Goal: Check status: Check status

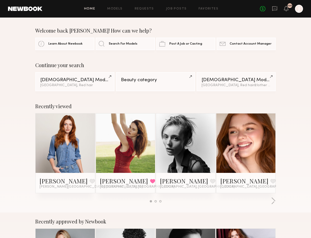
click at [147, 6] on div "Home Models Requests Job Posts Favorites Sign Out No fees up to $5,000 101 J" at bounding box center [172, 9] width 260 height 8
click at [151, 8] on link "Requests" at bounding box center [144, 8] width 19 height 3
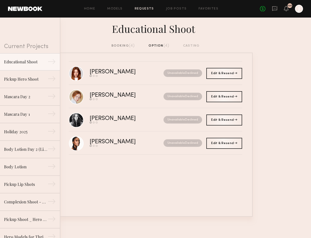
click at [126, 46] on div "booking (4)" at bounding box center [123, 46] width 24 height 6
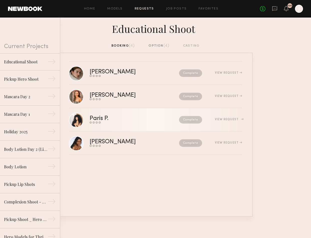
click at [129, 120] on div "Paris P." at bounding box center [117, 119] width 54 height 6
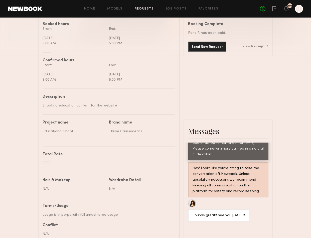
scroll to position [149, 0]
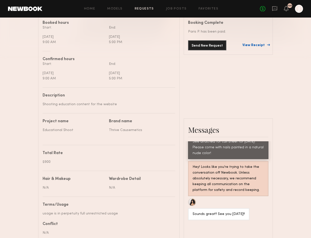
click at [254, 47] on link "View Receipt" at bounding box center [255, 46] width 26 height 4
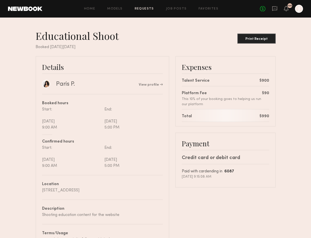
click at [146, 6] on div "Home Models Requests Job Posts Favorites Sign Out No fees up to $5,000 101 J" at bounding box center [172, 9] width 260 height 8
click at [145, 9] on link "Requests" at bounding box center [144, 8] width 19 height 3
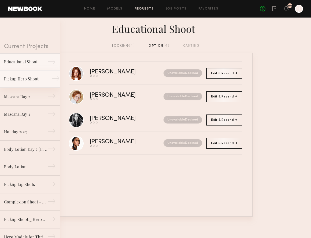
click at [14, 84] on link "Pickup Hero Shoot →" at bounding box center [30, 79] width 60 height 18
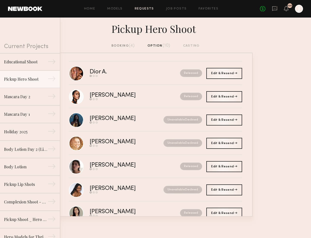
click at [123, 47] on div "booking (4)" at bounding box center [123, 46] width 24 height 6
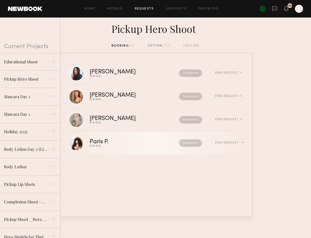
click at [159, 144] on div "Complete" at bounding box center [173, 143] width 58 height 8
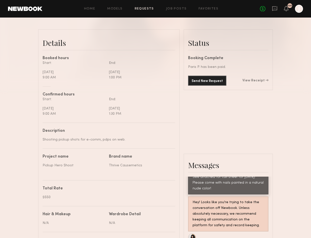
scroll to position [113, 0]
click at [260, 82] on div "Send New Request View Receipt" at bounding box center [228, 81] width 80 height 10
click at [257, 83] on link "View Receipt" at bounding box center [255, 81] width 26 height 4
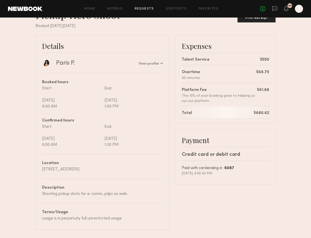
scroll to position [25, 0]
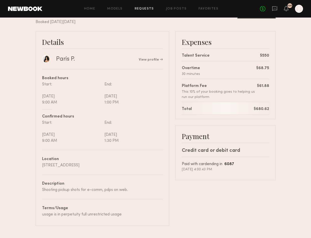
click at [145, 7] on link "Requests" at bounding box center [144, 8] width 19 height 3
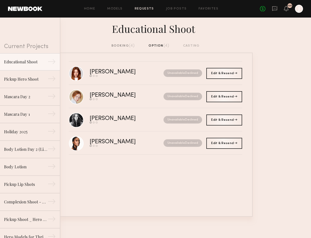
click at [122, 45] on div "booking (4)" at bounding box center [123, 46] width 24 height 6
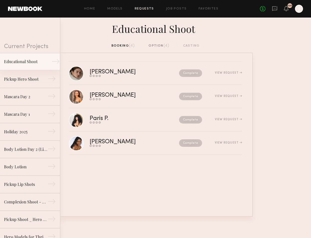
click at [47, 64] on div "Educational Shoot" at bounding box center [26, 62] width 44 height 6
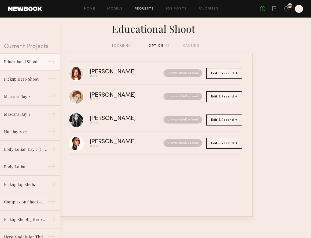
click at [128, 47] on div "booking (4)" at bounding box center [123, 46] width 24 height 6
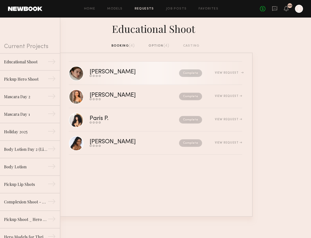
click at [143, 75] on div "[PERSON_NAME]" at bounding box center [124, 72] width 68 height 6
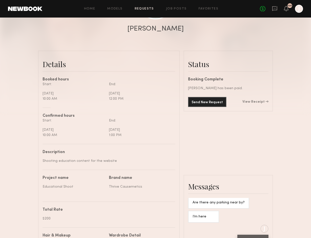
scroll to position [92, 0]
click at [254, 104] on link "View Receipt" at bounding box center [255, 102] width 26 height 4
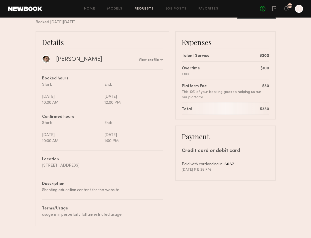
scroll to position [24, 0]
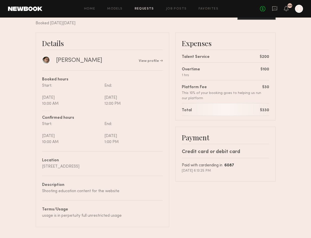
click at [148, 8] on link "Requests" at bounding box center [144, 8] width 19 height 3
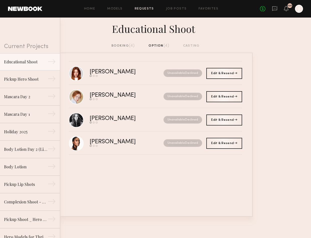
click at [127, 43] on div "Educational Shoot" at bounding box center [155, 31] width 311 height 26
click at [125, 46] on div "booking (4)" at bounding box center [123, 46] width 24 height 6
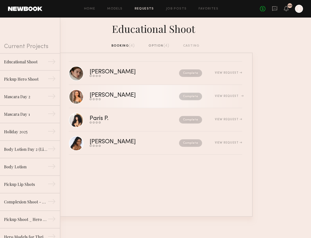
click at [138, 97] on div "[PERSON_NAME]" at bounding box center [124, 95] width 68 height 6
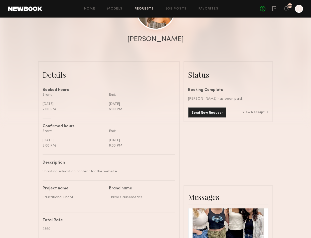
scroll to position [83, 0]
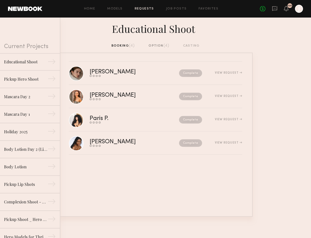
click at [122, 44] on div "booking (4) option (4) casting" at bounding box center [155, 46] width 88 height 6
click at [135, 142] on div "[PERSON_NAME]" at bounding box center [124, 142] width 68 height 6
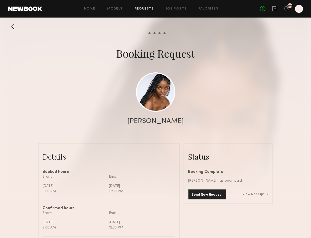
click at [13, 26] on div at bounding box center [13, 27] width 10 height 10
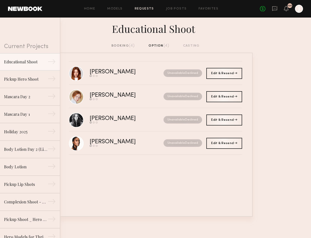
click at [122, 46] on div "booking (4)" at bounding box center [123, 46] width 24 height 6
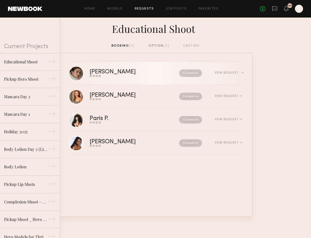
click at [134, 73] on div "[PERSON_NAME]" at bounding box center [124, 72] width 68 height 6
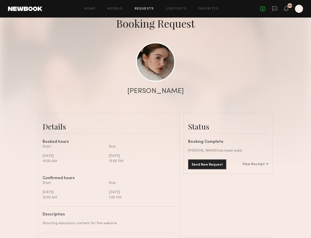
scroll to position [30, 0]
click at [147, 8] on link "Requests" at bounding box center [144, 8] width 19 height 3
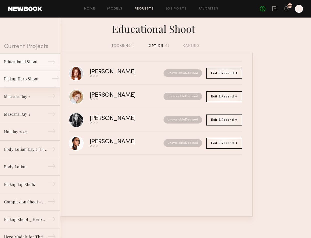
click at [32, 82] on div "Pickup Hero Shoot" at bounding box center [26, 79] width 44 height 6
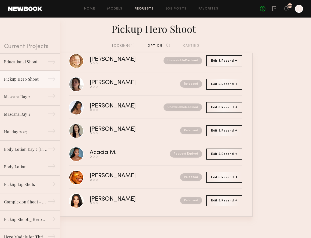
scroll to position [81, 0]
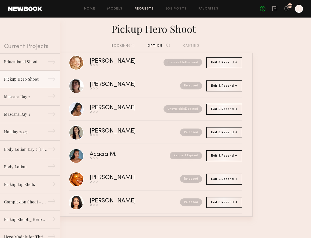
click at [125, 45] on div "booking (4)" at bounding box center [123, 46] width 24 height 6
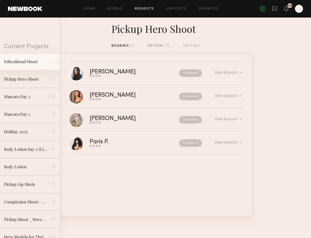
click at [40, 61] on div "Educational Shoot" at bounding box center [26, 62] width 44 height 6
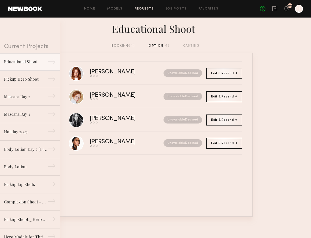
click at [126, 46] on div "booking (4)" at bounding box center [123, 46] width 24 height 6
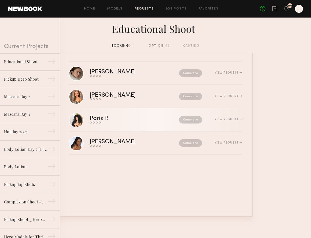
click at [151, 121] on div "Complete" at bounding box center [173, 120] width 58 height 8
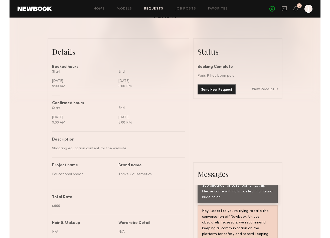
scroll to position [99, 0]
